Goal: Task Accomplishment & Management: Complete application form

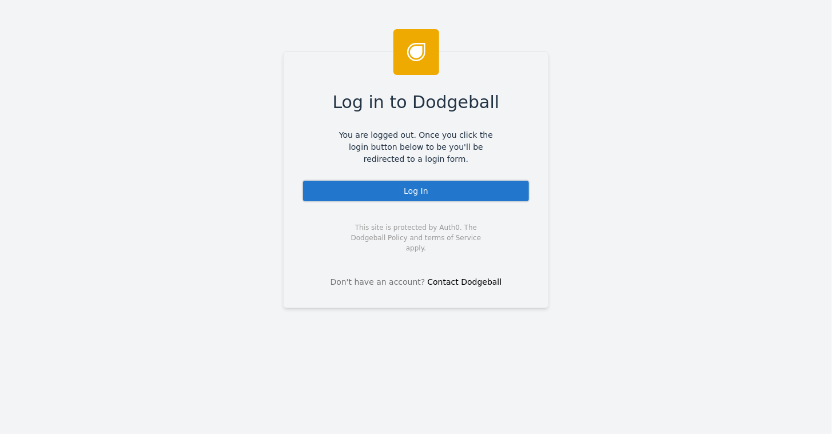
click at [421, 188] on div "Log In" at bounding box center [416, 191] width 228 height 23
click at [410, 189] on div "Log In" at bounding box center [416, 191] width 228 height 23
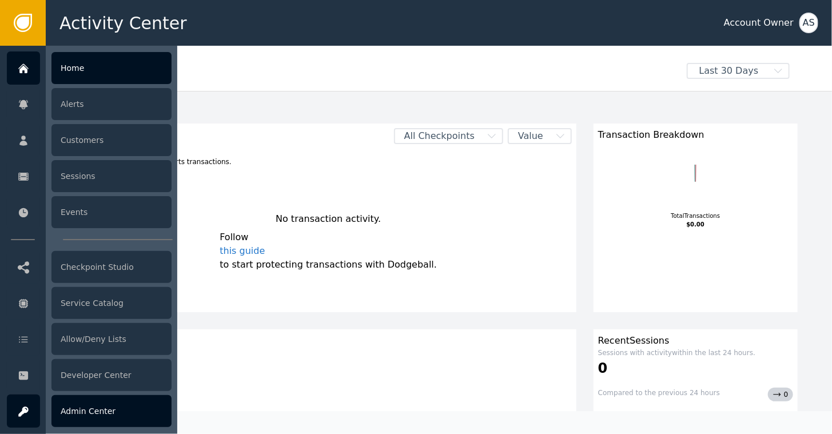
click at [86, 403] on div "Admin Center" at bounding box center [111, 411] width 120 height 32
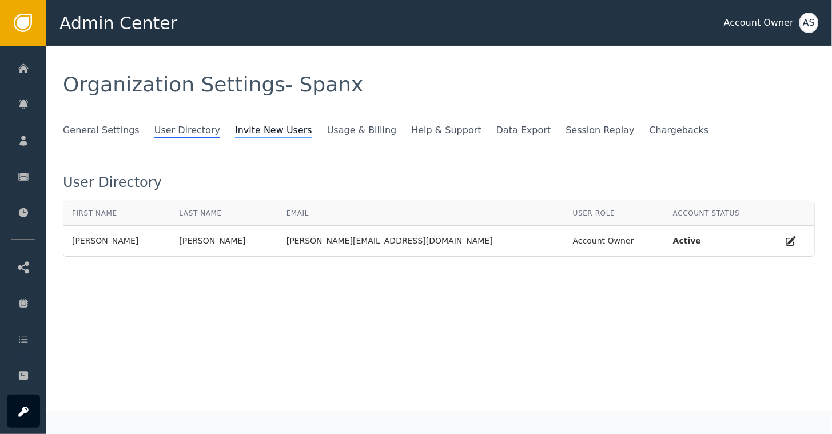
click at [235, 133] on span "Invite New Users" at bounding box center [273, 131] width 77 height 15
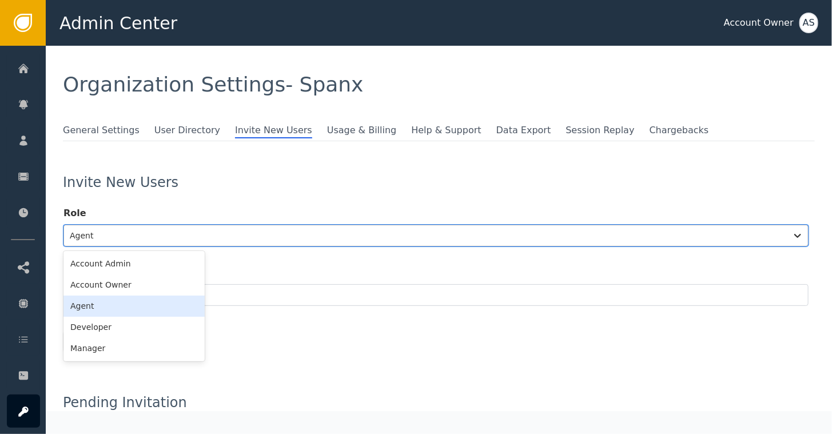
click at [106, 238] on div at bounding box center [425, 236] width 711 height 16
click at [95, 294] on div "Account Owner" at bounding box center [133, 284] width 141 height 21
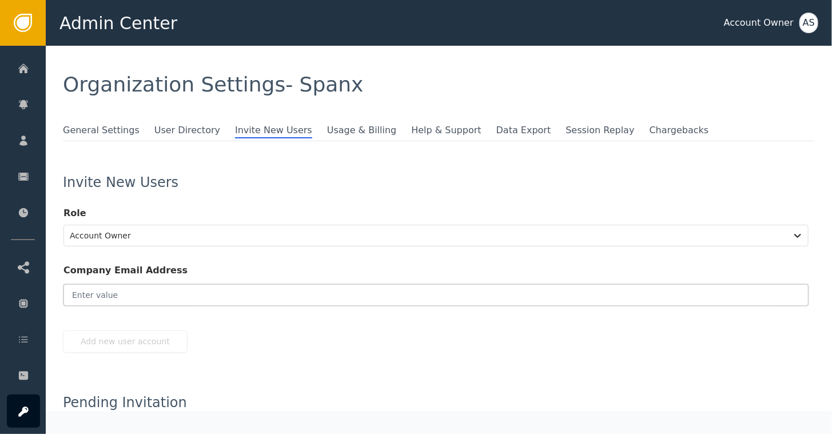
click at [94, 286] on input "email" at bounding box center [435, 295] width 745 height 22
paste input "[PERSON_NAME][EMAIL_ADDRESS][PERSON_NAME][DOMAIN_NAME]"
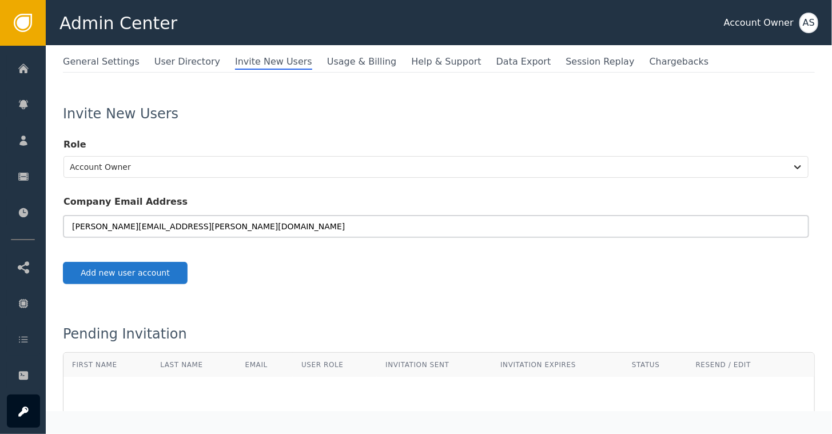
scroll to position [114, 0]
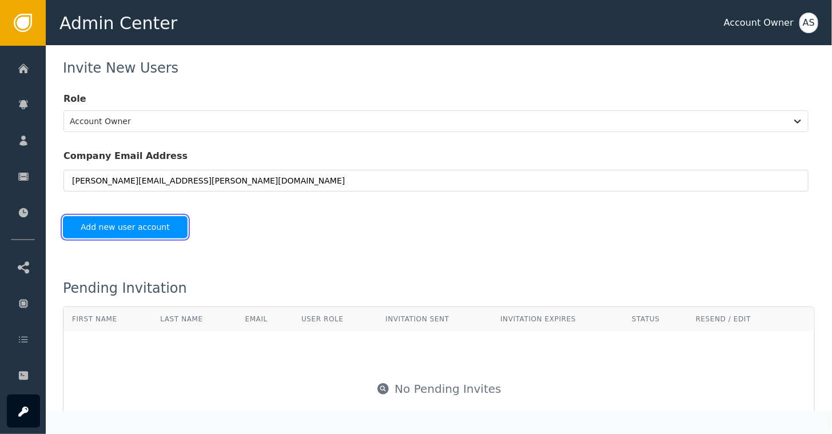
click at [128, 228] on button "Add new user account" at bounding box center [125, 227] width 125 height 22
type input "[PERSON_NAME][EMAIL_ADDRESS][PERSON_NAME][DOMAIN_NAME]"
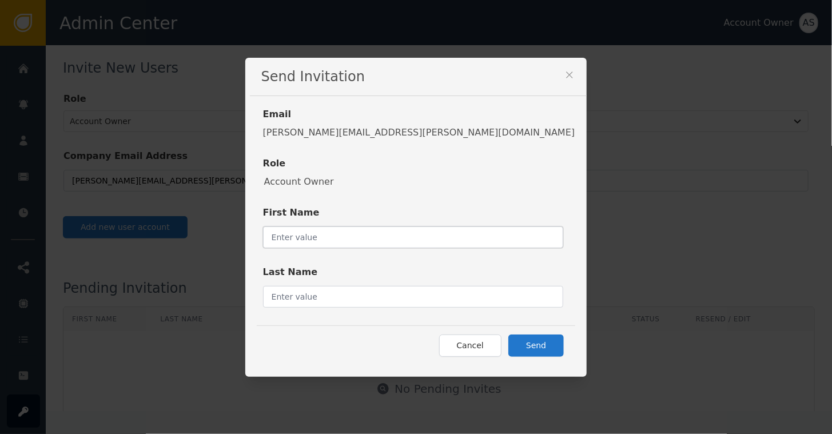
click at [385, 238] on input "text" at bounding box center [413, 237] width 301 height 22
type input "[PERSON_NAME]"
click at [385, 296] on input "text" at bounding box center [413, 297] width 301 height 22
type input "[PERSON_NAME]"
click at [508, 345] on button "Send" at bounding box center [535, 346] width 55 height 22
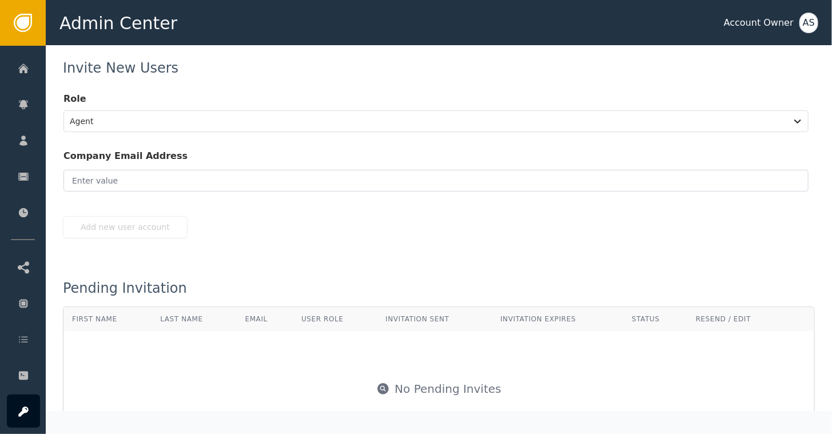
scroll to position [111, 0]
